Goal: Register for event/course

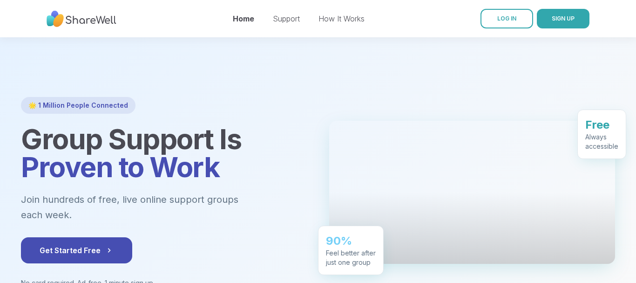
click at [549, 19] on button "SIGN UP" at bounding box center [563, 19] width 53 height 20
click at [505, 19] on span "LOG IN" at bounding box center [506, 18] width 19 height 7
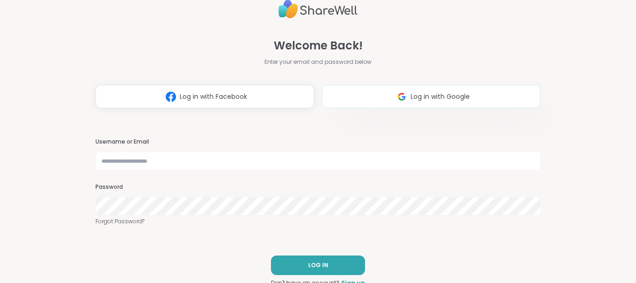
click at [423, 96] on span "Log in with Google" at bounding box center [440, 97] width 59 height 10
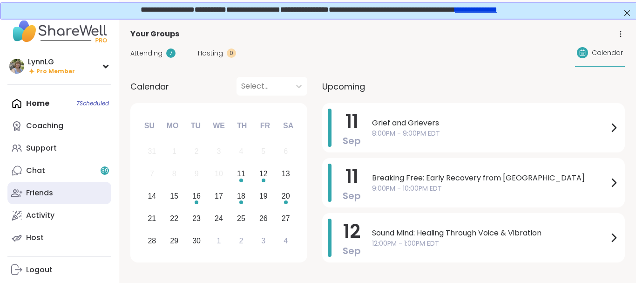
click at [46, 188] on div "Friends" at bounding box center [39, 193] width 27 height 10
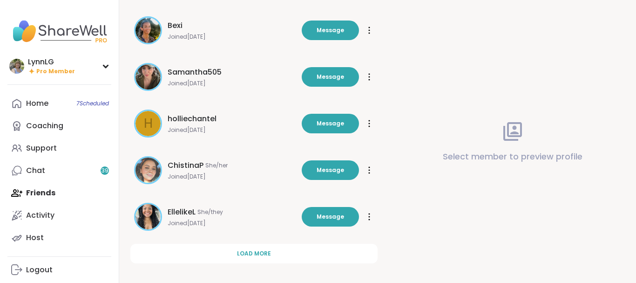
scroll to position [316, 0]
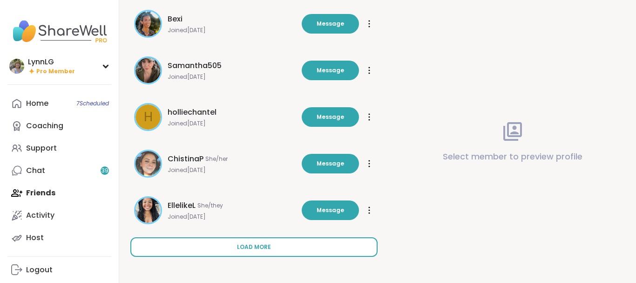
click at [249, 243] on span "Load more" at bounding box center [254, 247] width 34 height 8
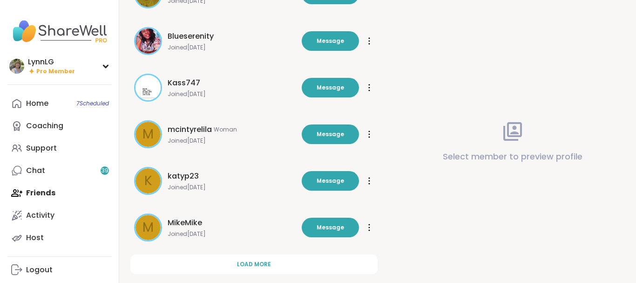
scroll to position [781, 0]
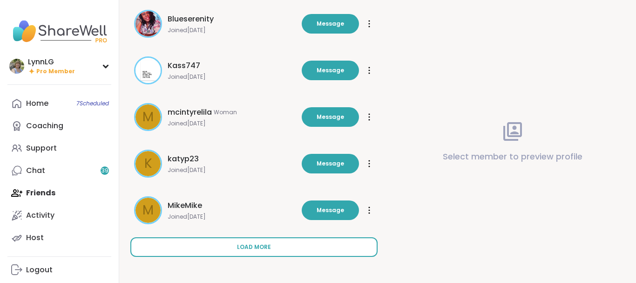
click at [243, 242] on button "Load more" at bounding box center [253, 247] width 247 height 20
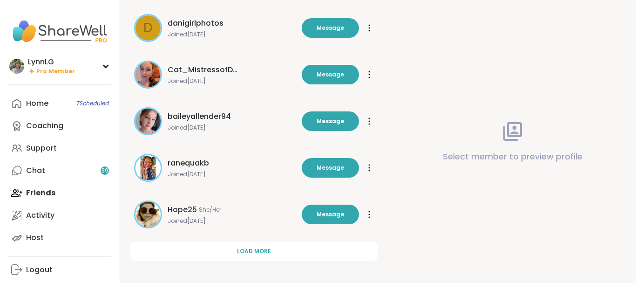
scroll to position [1247, 0]
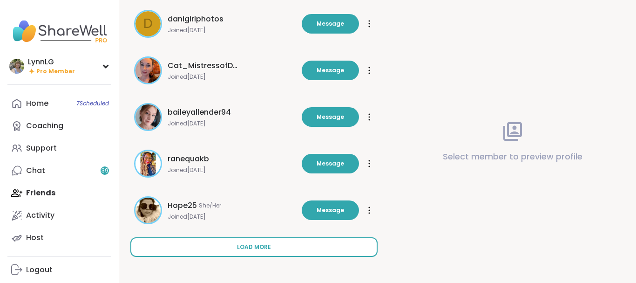
click at [243, 246] on span "Load more" at bounding box center [254, 247] width 34 height 8
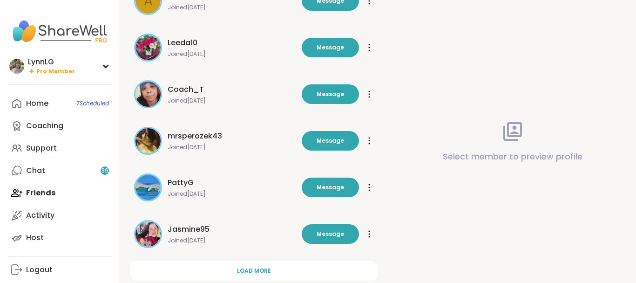
scroll to position [1712, 0]
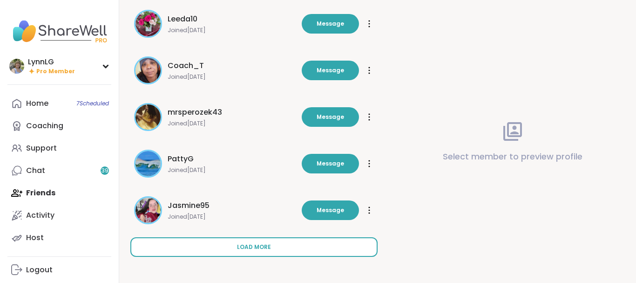
click at [246, 245] on span "Load more" at bounding box center [254, 247] width 34 height 8
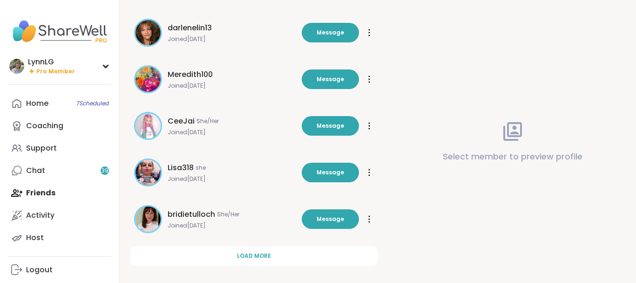
scroll to position [2178, 0]
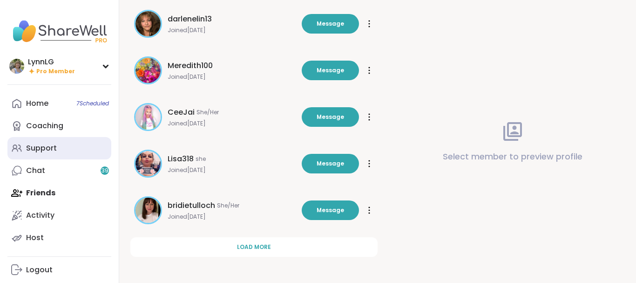
click at [42, 152] on div "Support" at bounding box center [41, 148] width 31 height 10
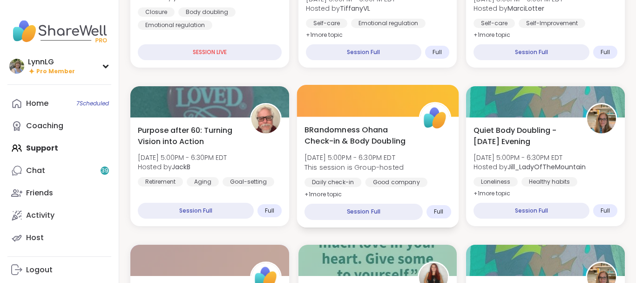
scroll to position [380, 0]
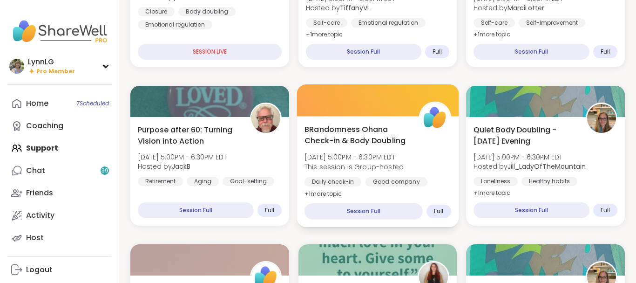
click at [356, 147] on div "BRandomness Ohana Check-in & Body Doubling [DATE] 5:00PM - 6:30PM EDT This sess…" at bounding box center [377, 161] width 147 height 76
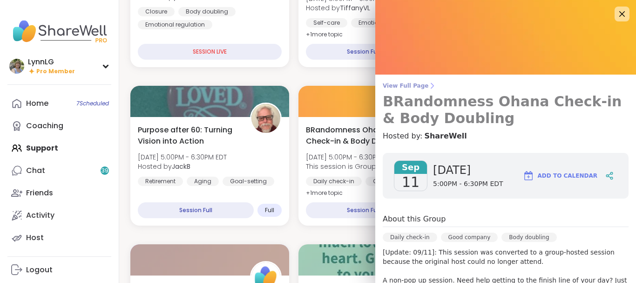
click at [404, 83] on span "View Full Page" at bounding box center [506, 85] width 246 height 7
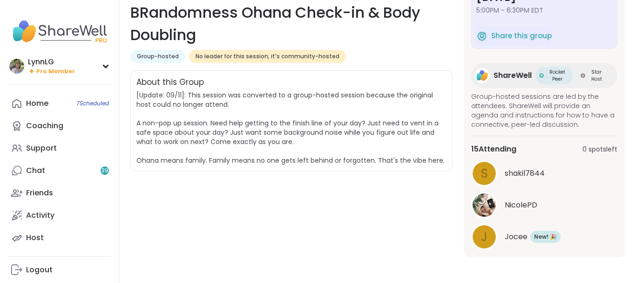
scroll to position [63, 0]
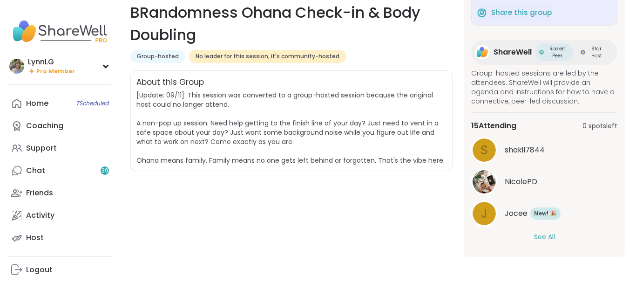
click at [547, 237] on button "See All" at bounding box center [544, 237] width 21 height 10
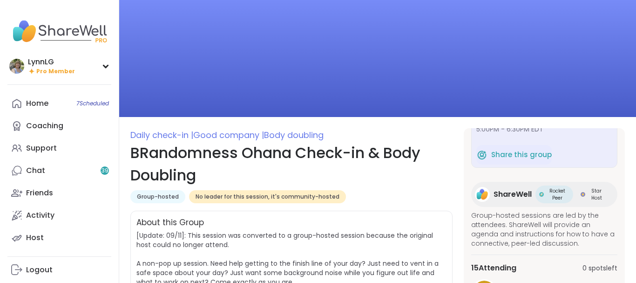
scroll to position [0, 0]
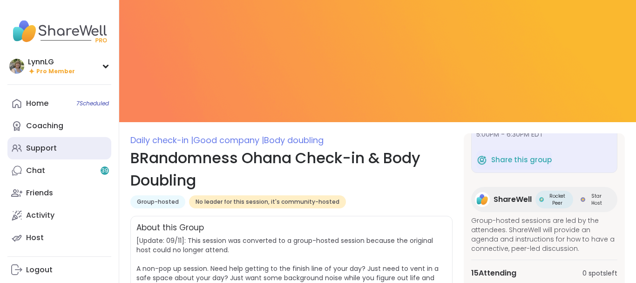
click at [46, 143] on div "Support" at bounding box center [41, 148] width 31 height 10
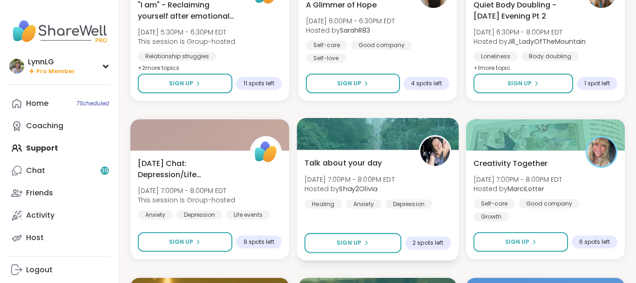
scroll to position [663, 0]
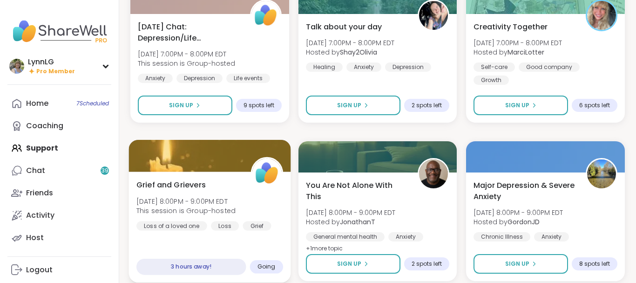
click at [229, 243] on div "Grief and Grievers [DATE] 8:00PM - 9:00PM EDT This session is Group-hosted Loss…" at bounding box center [210, 226] width 162 height 111
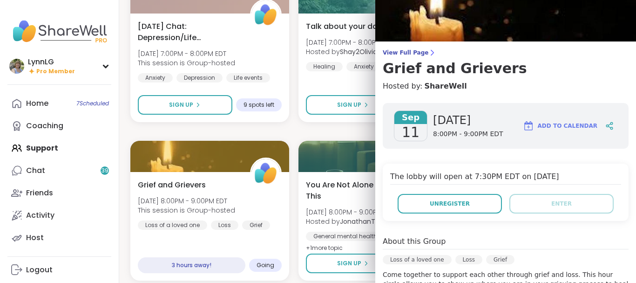
scroll to position [0, 0]
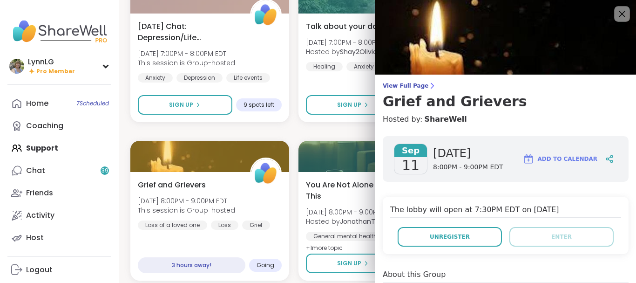
click at [620, 11] on icon at bounding box center [622, 14] width 6 height 6
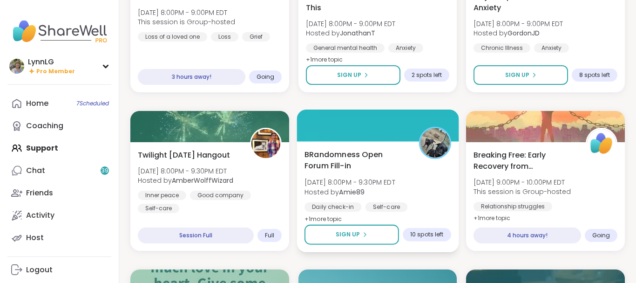
scroll to position [988, 0]
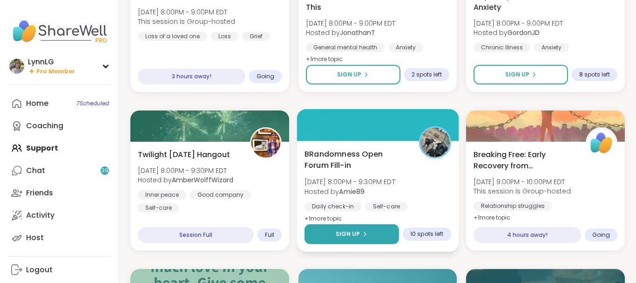
click at [355, 232] on span "Sign Up" at bounding box center [347, 233] width 25 height 8
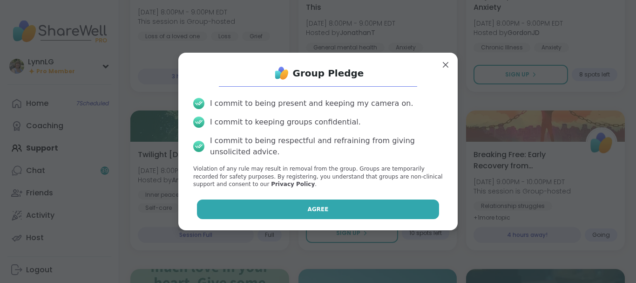
click at [344, 213] on button "Agree" at bounding box center [318, 209] width 243 height 20
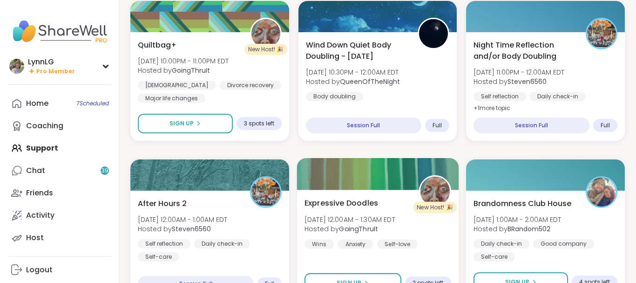
scroll to position [1415, 0]
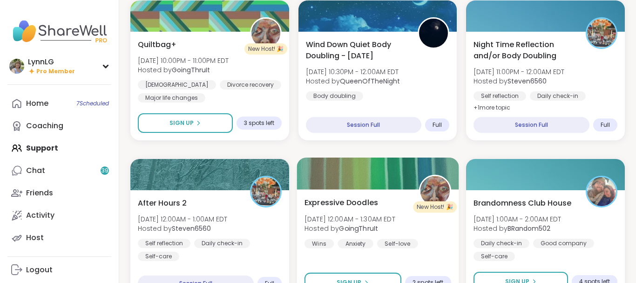
click at [407, 223] on div "Expressive Doodles [DATE] 12:00AM - 1:30AM EDT Hosted by GoingThruIt Wins Anxie…" at bounding box center [377, 221] width 147 height 51
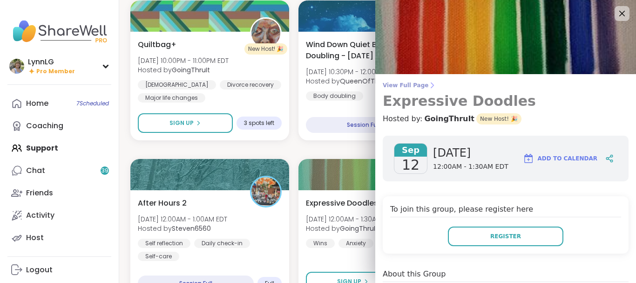
scroll to position [0, 0]
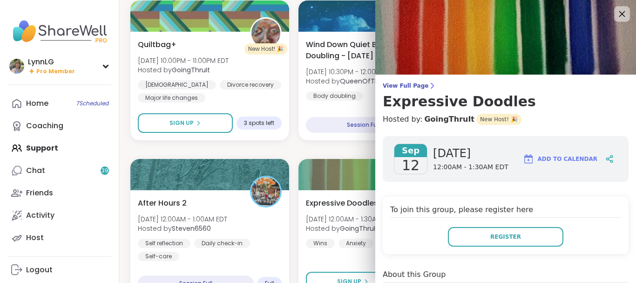
click at [621, 13] on icon at bounding box center [622, 14] width 6 height 6
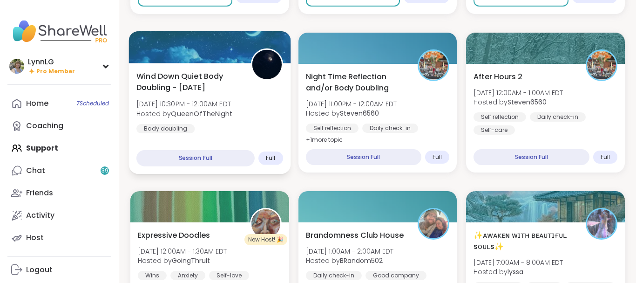
scroll to position [1223, 0]
